Goal: Task Accomplishment & Management: Manage account settings

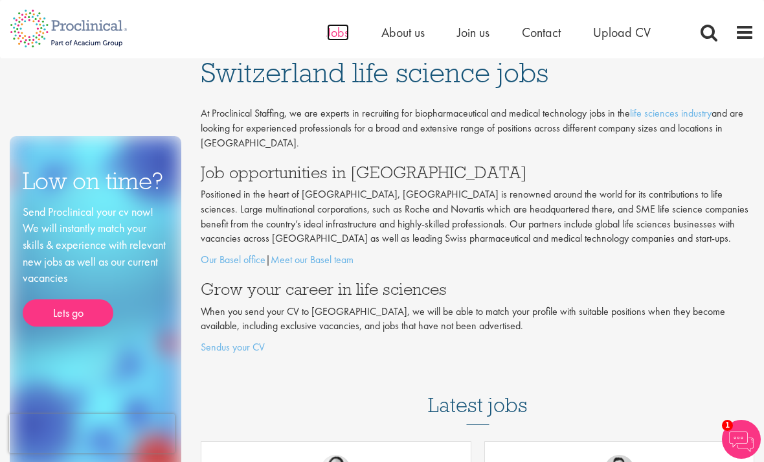
click at [346, 33] on span "Jobs" at bounding box center [338, 32] width 22 height 17
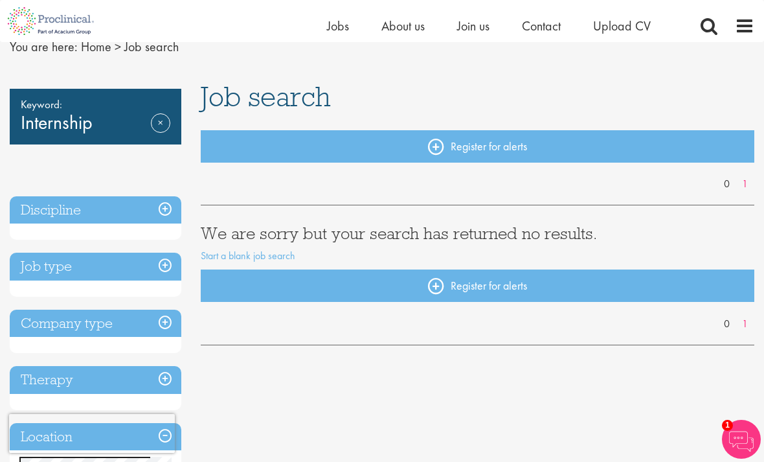
scroll to position [57, 0]
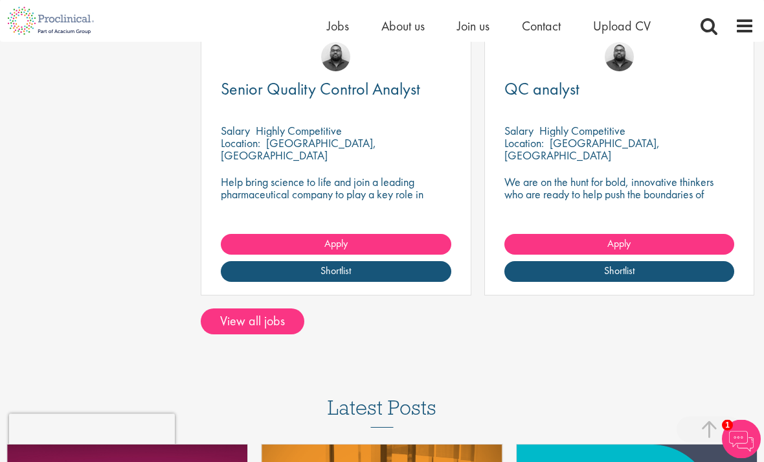
scroll to position [1796, 0]
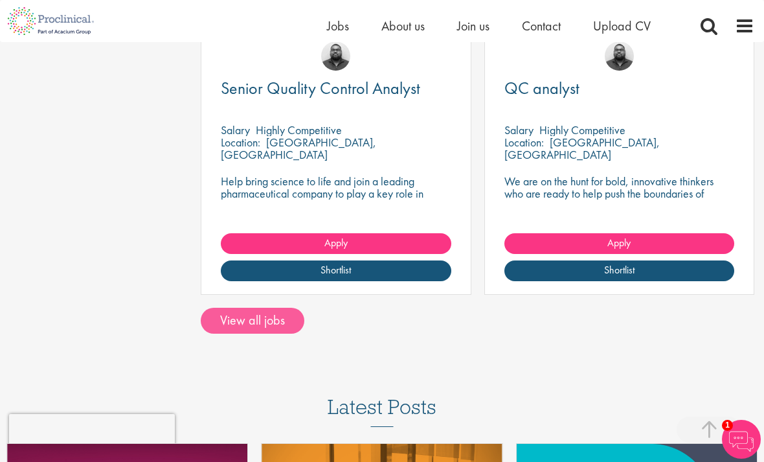
click at [257, 312] on link "View all jobs" at bounding box center [253, 321] width 104 height 26
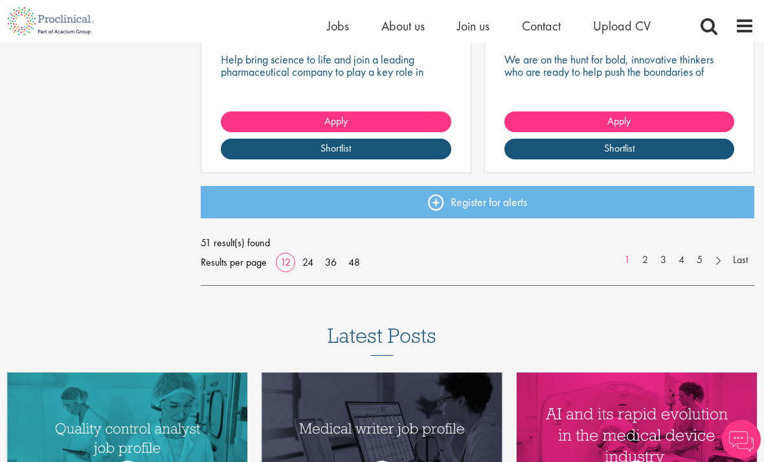
scroll to position [1776, 0]
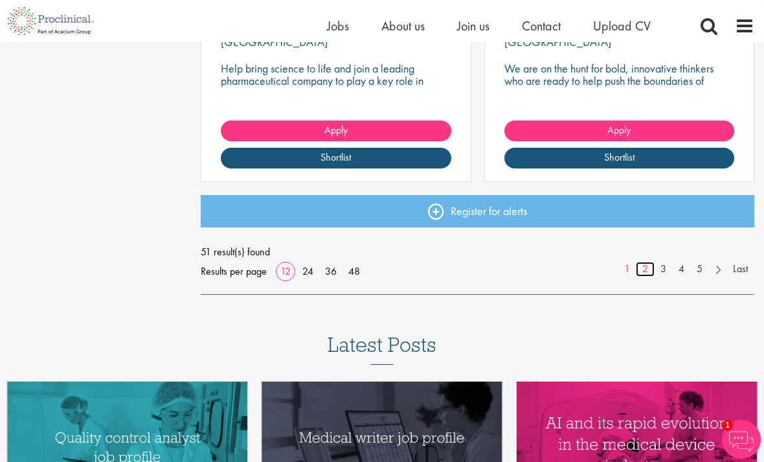
click at [649, 268] on link "2" at bounding box center [645, 269] width 19 height 15
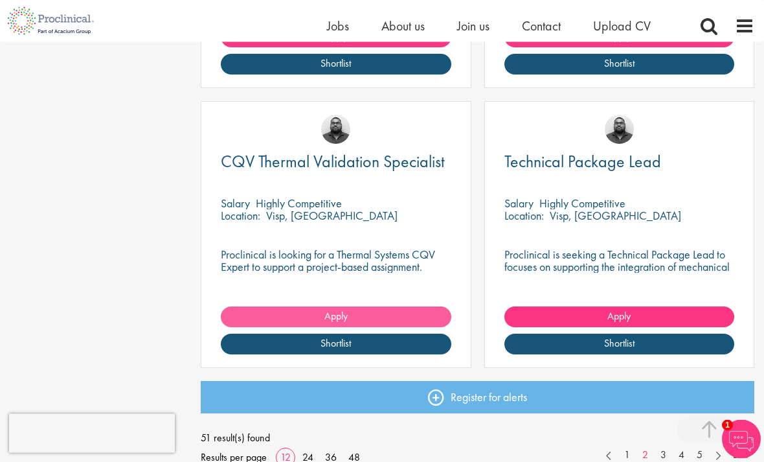
scroll to position [1590, 0]
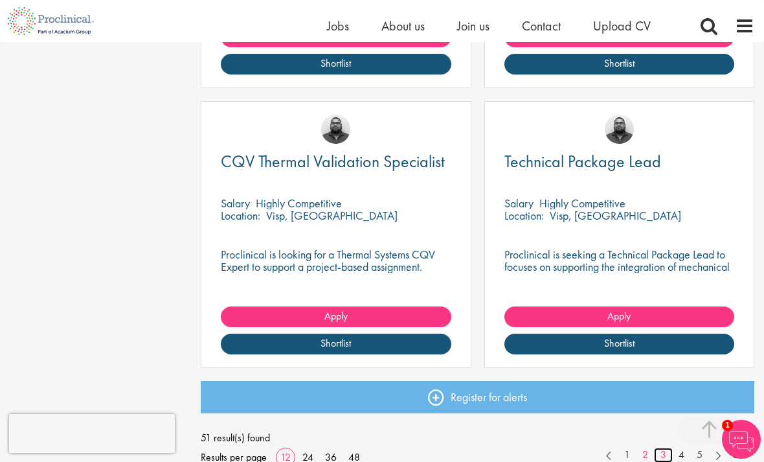
click at [658, 455] on link "3" at bounding box center [663, 455] width 19 height 15
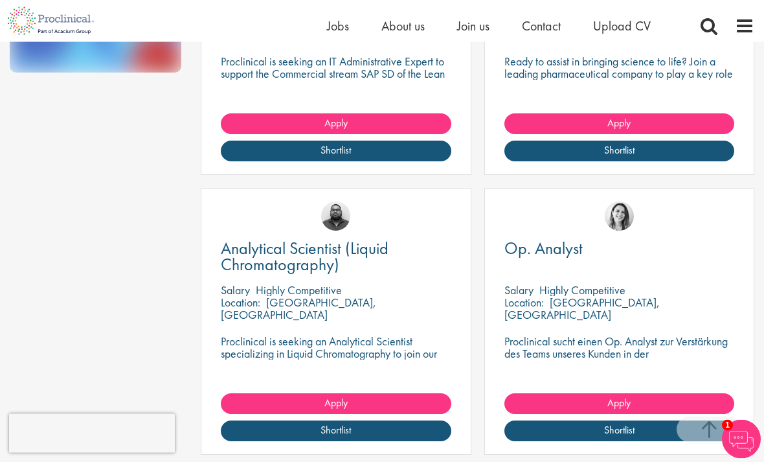
scroll to position [944, 0]
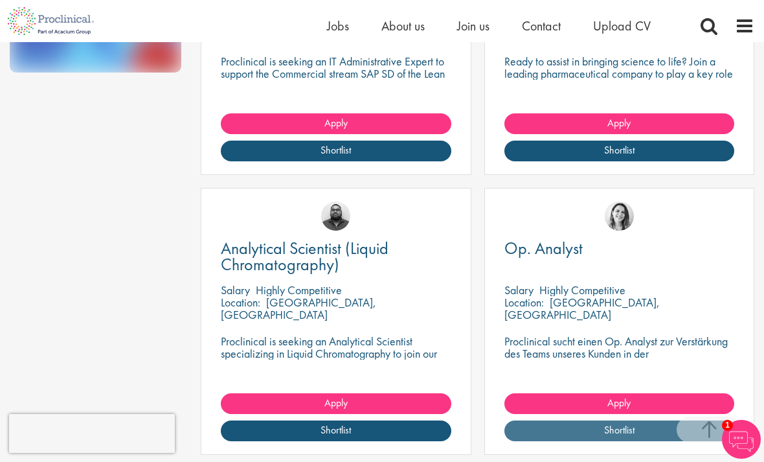
click at [619, 437] on link "Shortlist" at bounding box center [620, 430] width 231 height 21
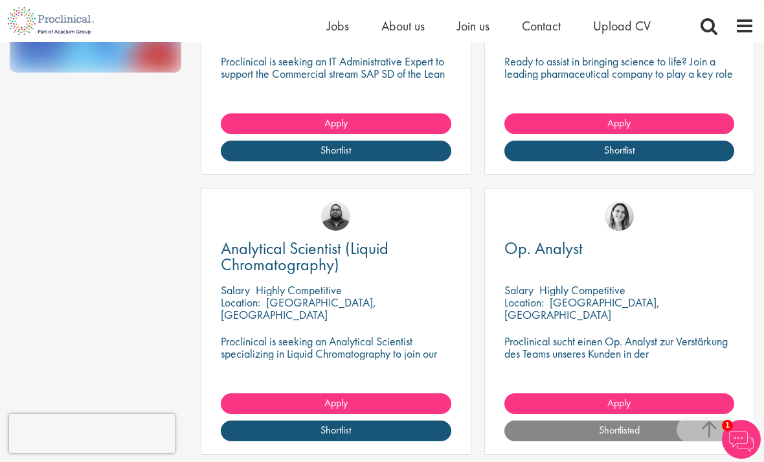
click at [619, 437] on link "Shortlisted" at bounding box center [620, 430] width 231 height 21
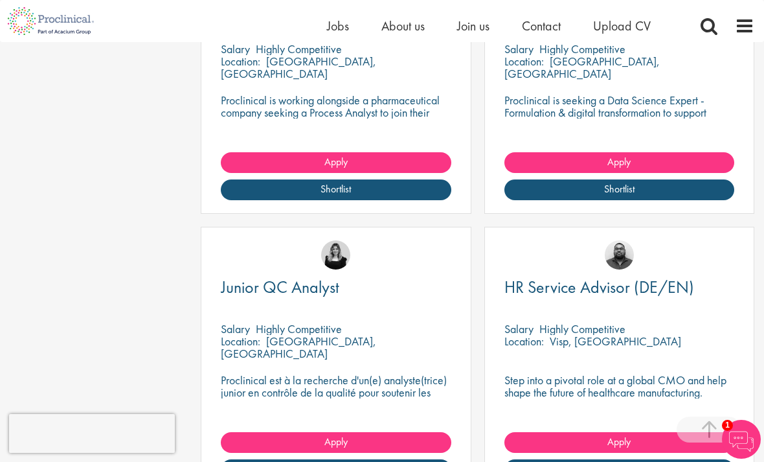
scroll to position [1465, 0]
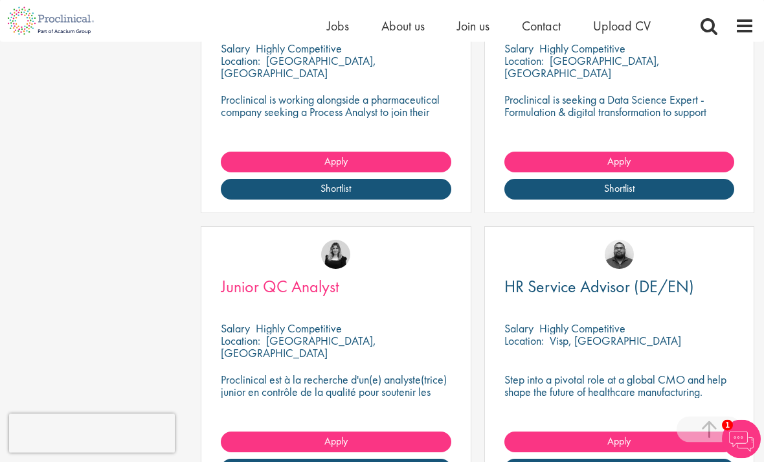
click at [284, 292] on span "Junior QC Analyst" at bounding box center [280, 287] width 119 height 22
